Goal: Transaction & Acquisition: Purchase product/service

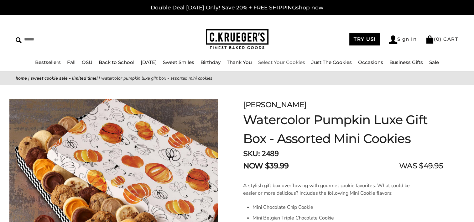
click at [276, 61] on link "Select Your Cookies" at bounding box center [281, 62] width 47 height 6
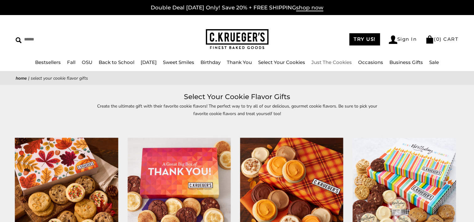
click at [343, 61] on link "Just The Cookies" at bounding box center [331, 62] width 40 height 6
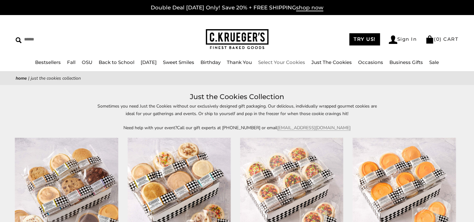
click at [269, 60] on link "Select Your Cookies" at bounding box center [281, 62] width 47 height 6
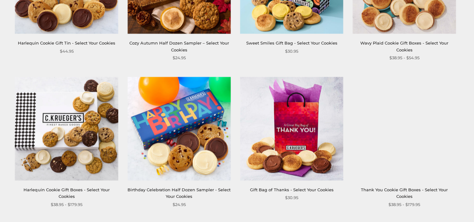
scroll to position [1002, 0]
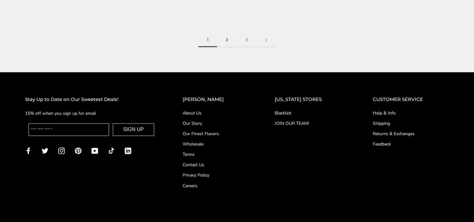
click at [224, 40] on link "2" at bounding box center [227, 40] width 20 height 14
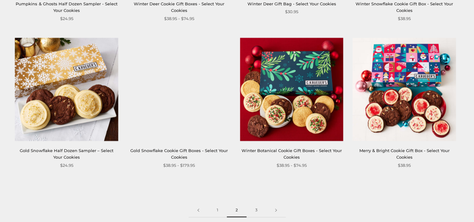
scroll to position [877, 0]
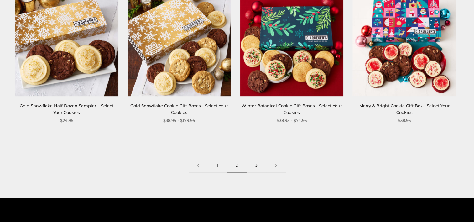
click at [257, 164] on link "3" at bounding box center [256, 165] width 20 height 14
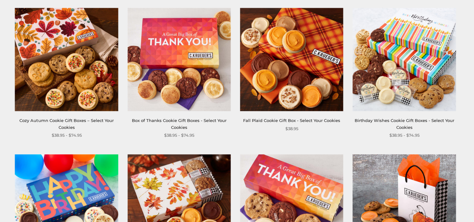
scroll to position [94, 0]
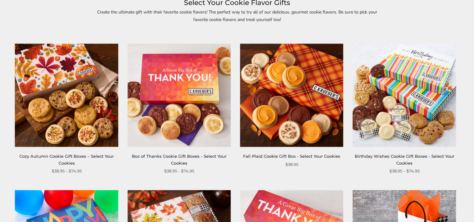
click at [209, 79] on img at bounding box center [178, 95] width 103 height 103
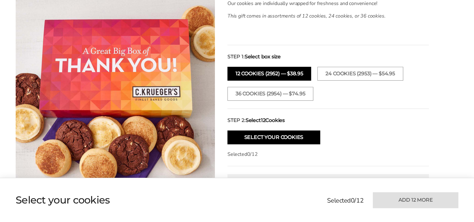
scroll to position [250, 0]
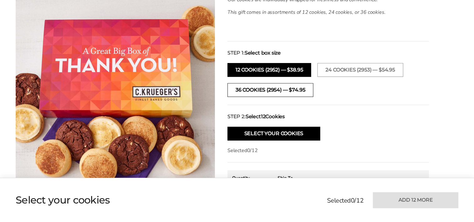
click at [267, 89] on button "36 COOKIES (2954) — $74.95" at bounding box center [270, 90] width 86 height 14
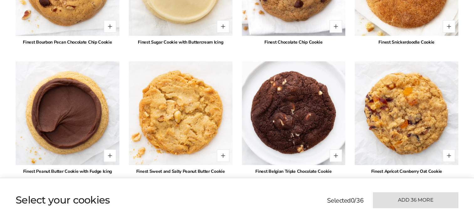
scroll to position [877, 0]
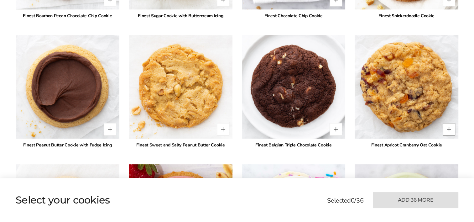
click at [450, 131] on button "Quantity button plus" at bounding box center [448, 129] width 13 height 13
type input "*"
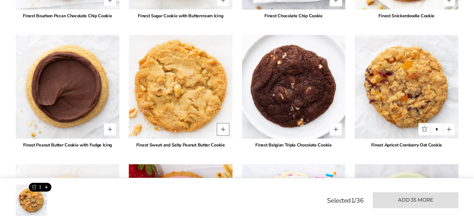
click at [221, 127] on button "Quantity button plus" at bounding box center [223, 129] width 13 height 13
type input "*"
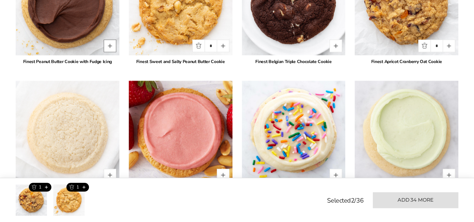
scroll to position [1002, 0]
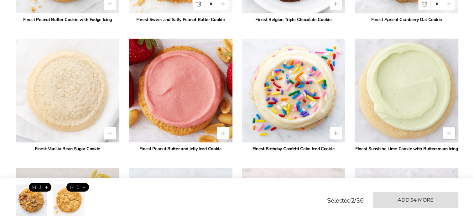
click at [450, 134] on button "Quantity button plus" at bounding box center [448, 132] width 13 height 13
type input "*"
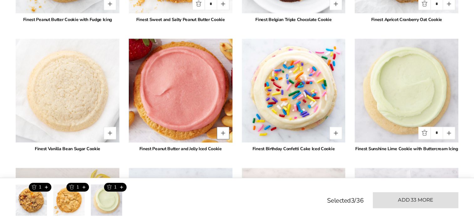
click at [222, 134] on button "Quantity button plus" at bounding box center [223, 132] width 13 height 13
type input "*"
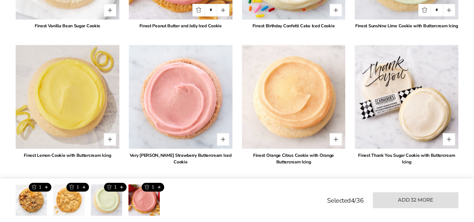
scroll to position [1127, 0]
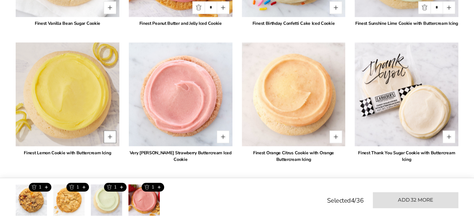
click at [110, 136] on button "Quantity button plus" at bounding box center [110, 136] width 13 height 13
type input "*"
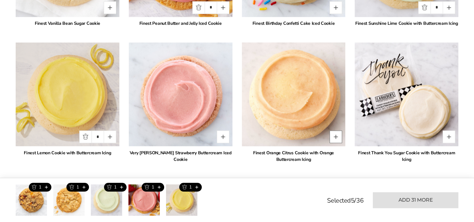
click at [338, 136] on button "Quantity button plus" at bounding box center [335, 136] width 13 height 13
type input "*"
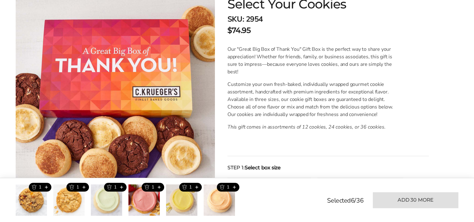
scroll to position [125, 0]
